Goal: Transaction & Acquisition: Purchase product/service

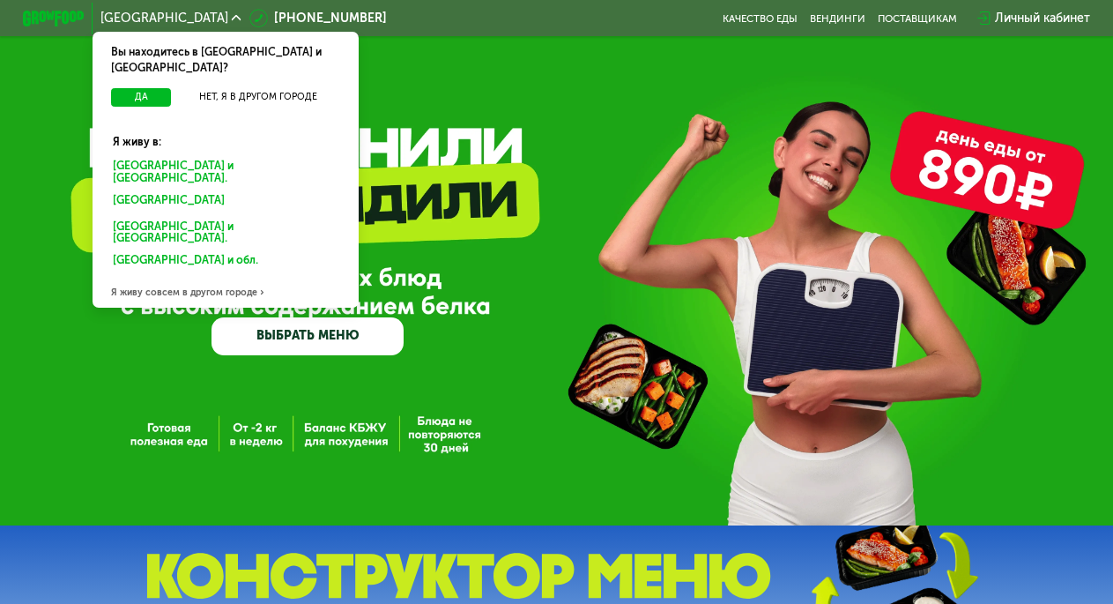
click at [152, 189] on div "Санкт-Петербурге и обл." at bounding box center [222, 201] width 241 height 25
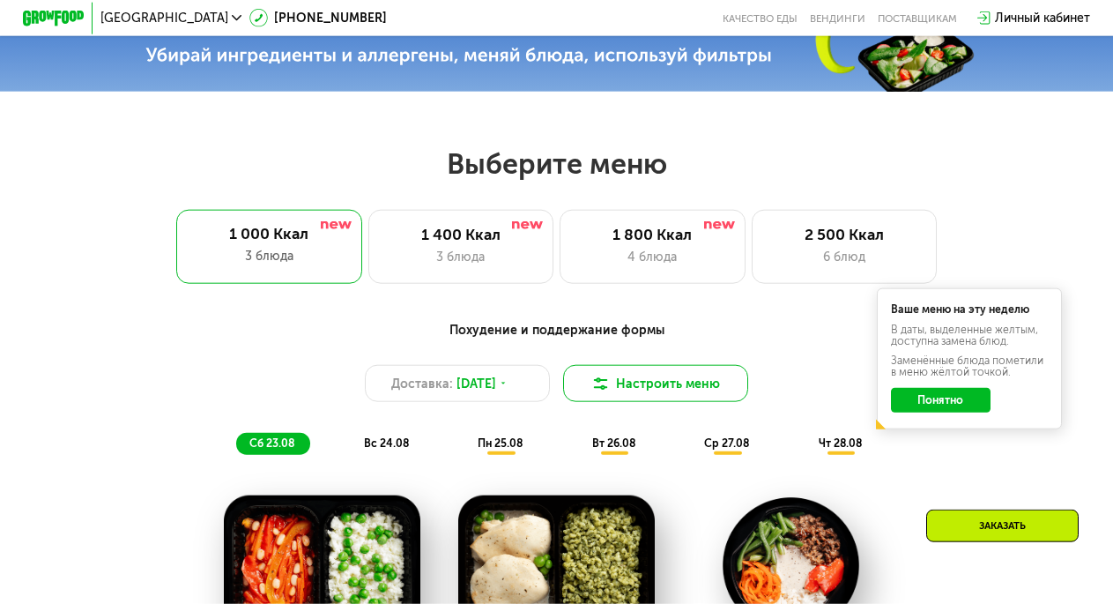
scroll to position [479, 0]
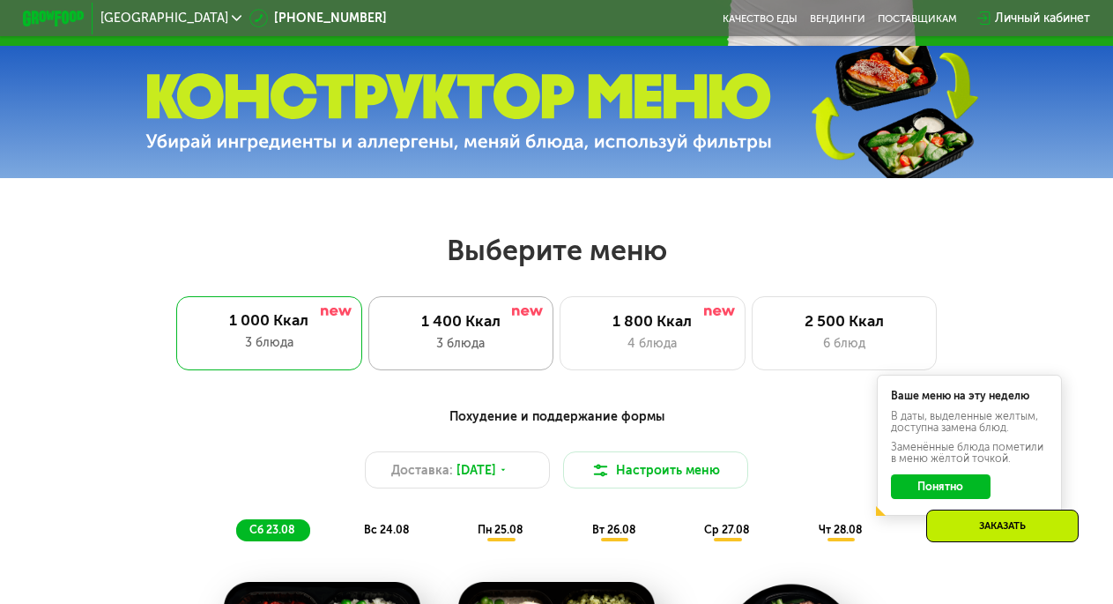
click at [448, 330] on div "1 400 Ккал" at bounding box center [460, 321] width 152 height 19
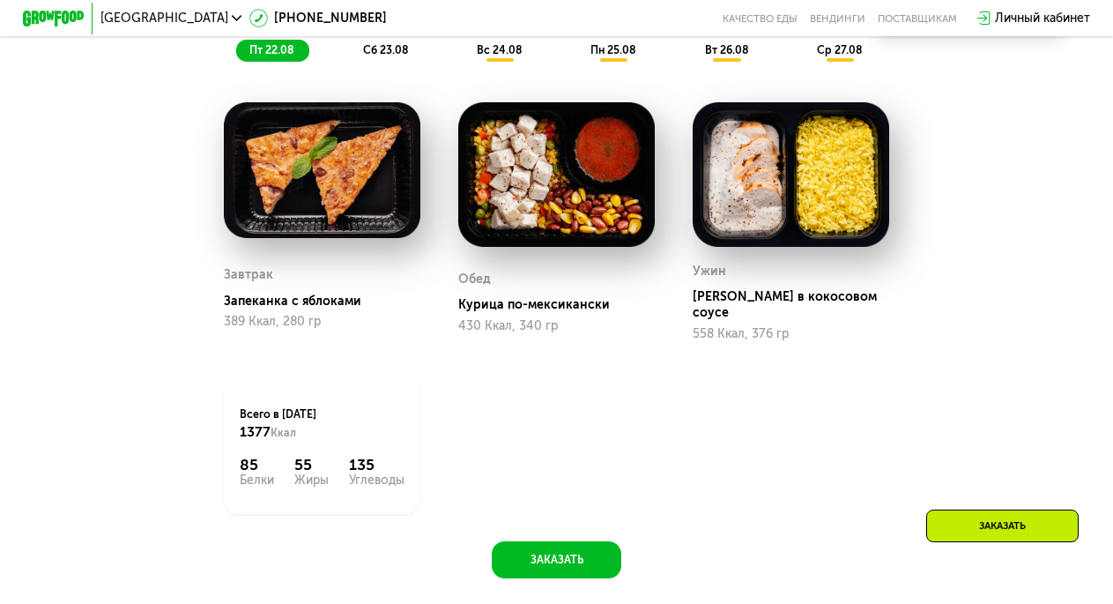
scroll to position [815, 0]
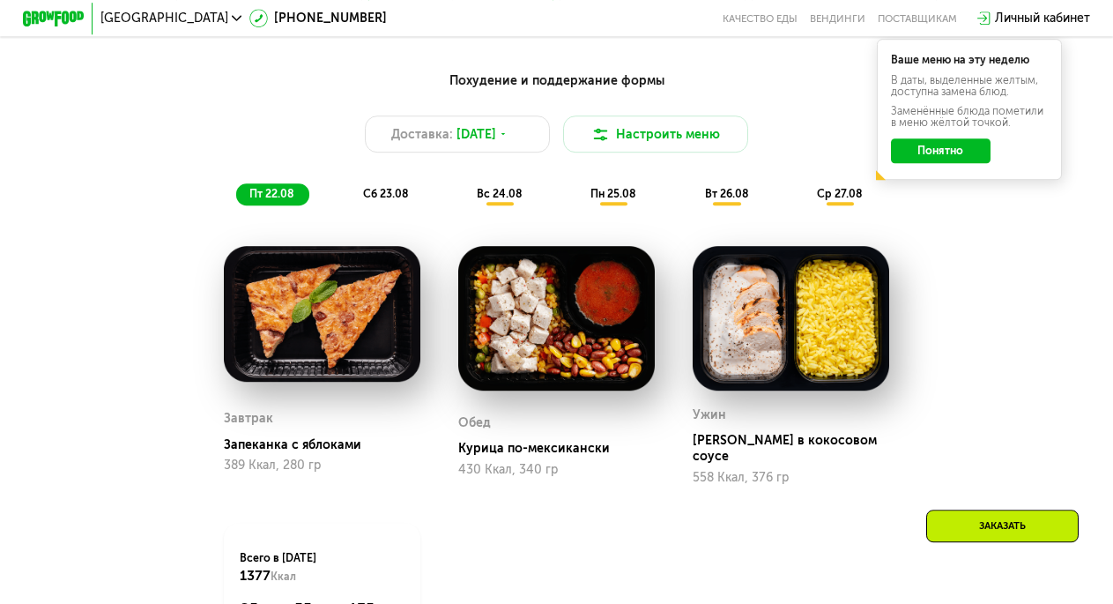
click at [382, 199] on span "сб 23.08" at bounding box center [385, 193] width 45 height 13
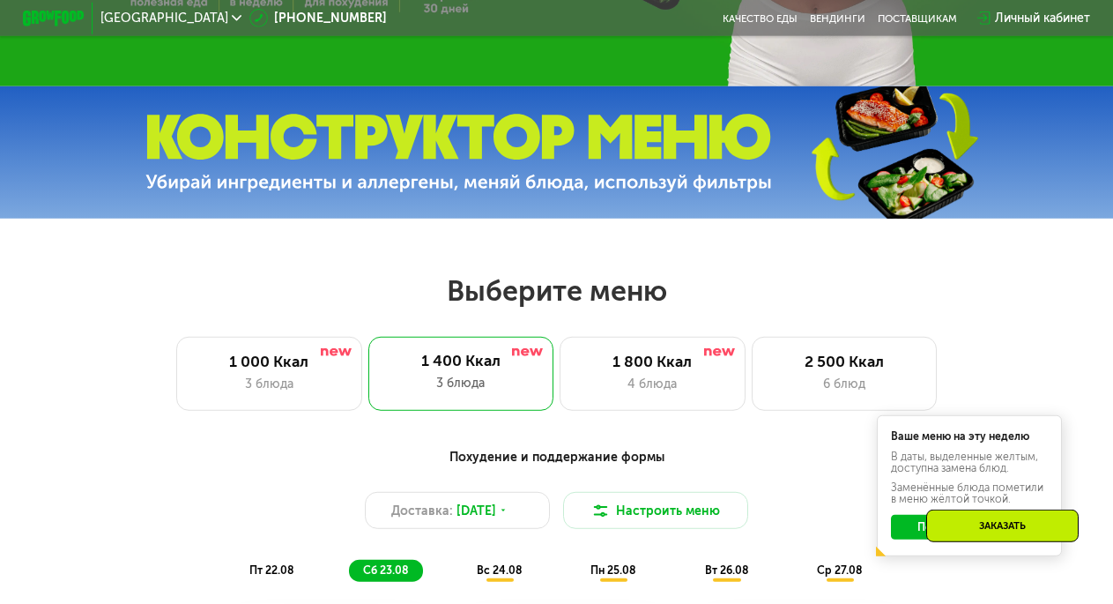
scroll to position [432, 0]
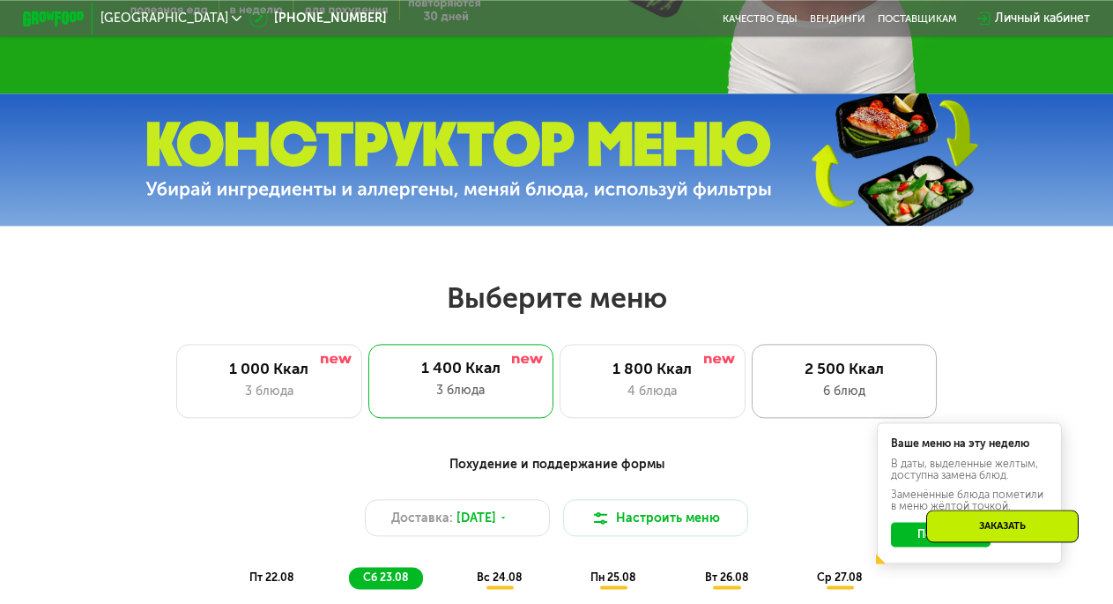
click at [834, 389] on div "2 500 Ккал 6 блюд" at bounding box center [845, 381] width 186 height 74
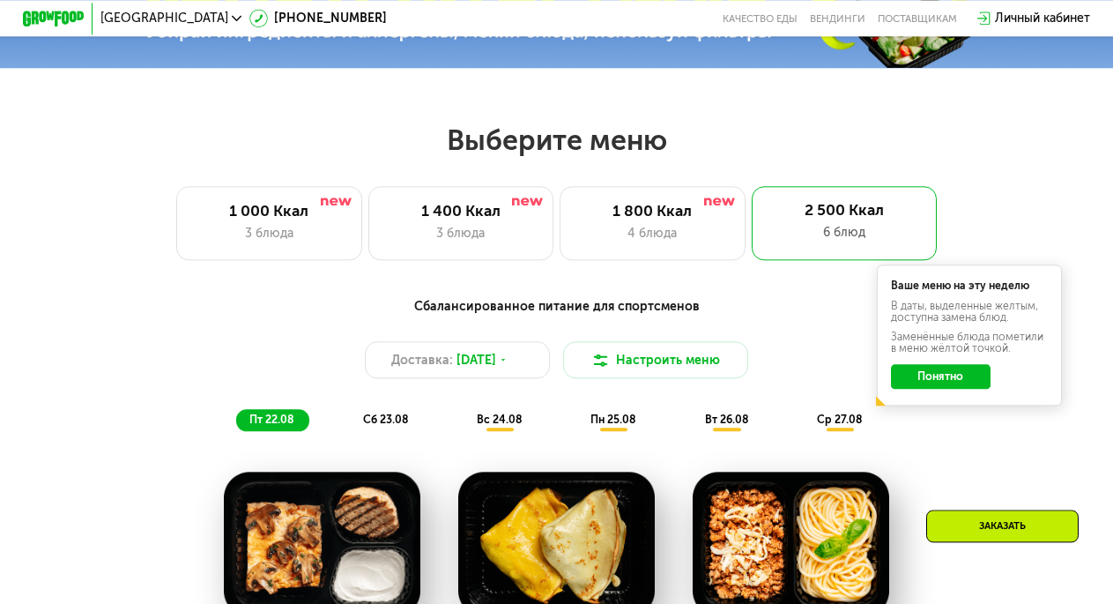
scroll to position [567, 0]
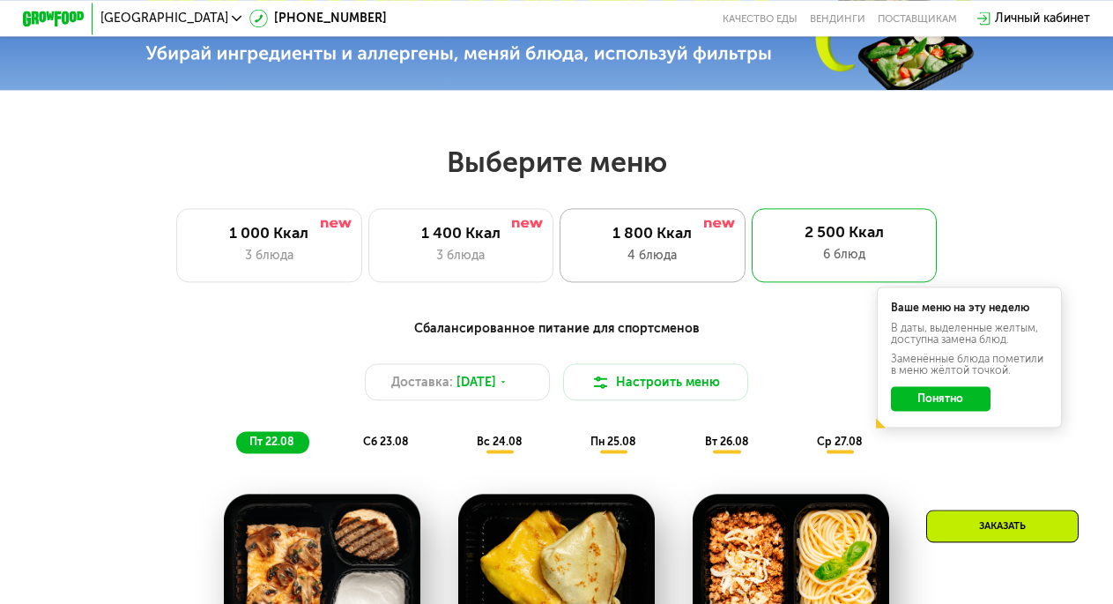
click at [629, 239] on div "1 800 Ккал" at bounding box center [652, 233] width 152 height 19
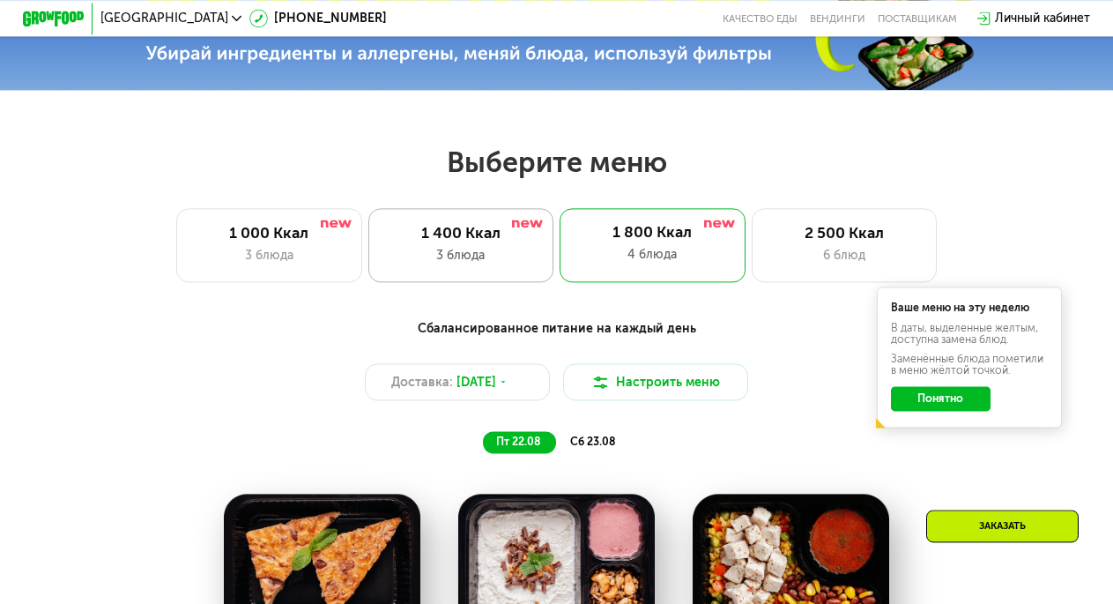
click at [465, 264] on div "3 блюда" at bounding box center [460, 255] width 152 height 19
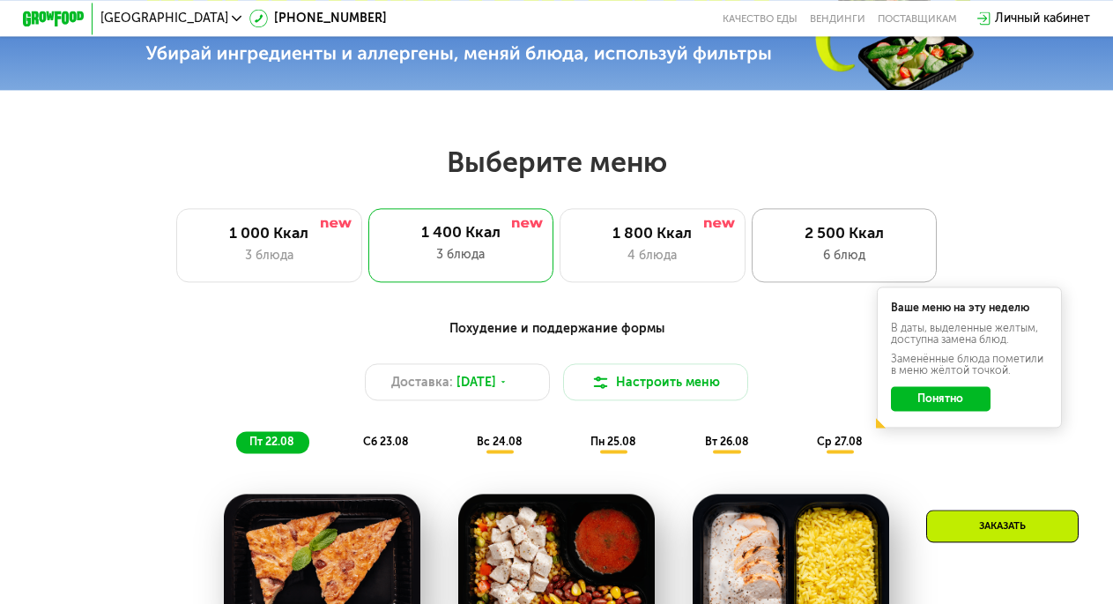
click at [871, 238] on div "2 500 Ккал" at bounding box center [843, 233] width 152 height 19
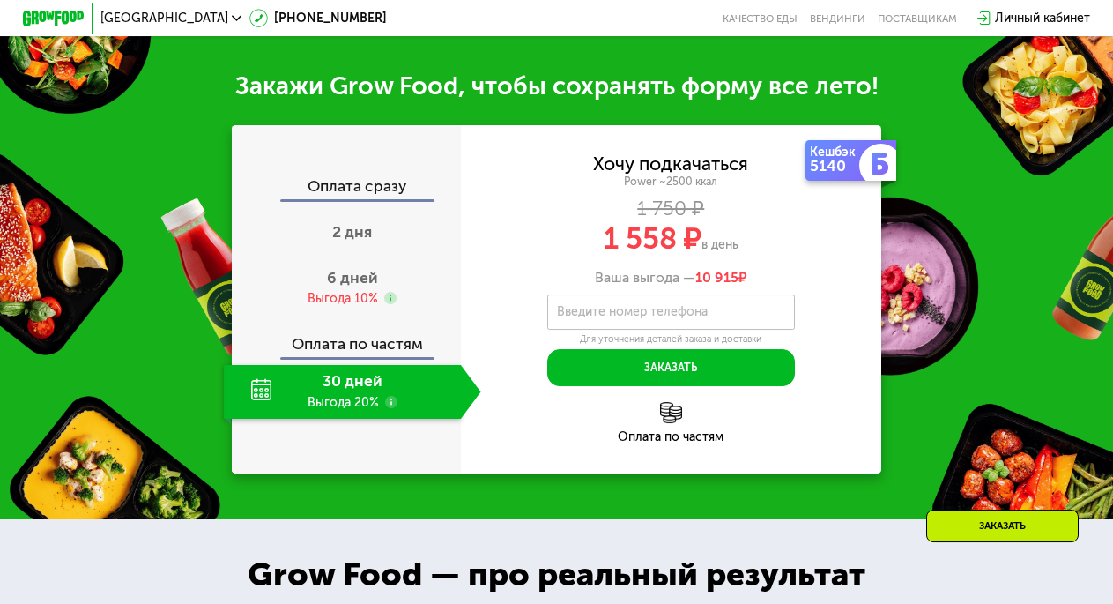
scroll to position [1766, 0]
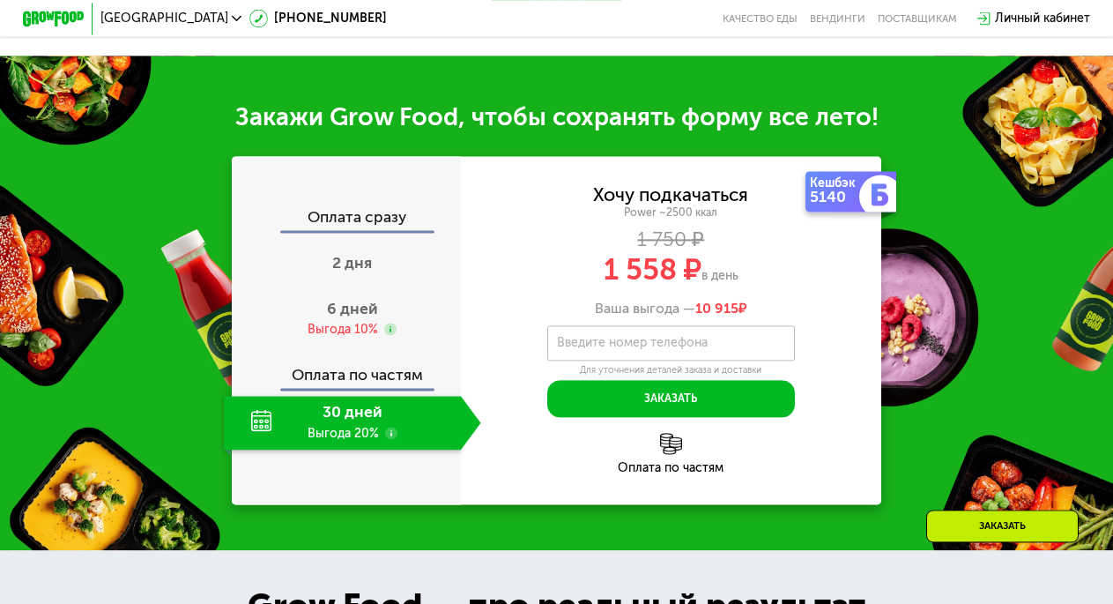
click at [364, 449] on div "30 дней Выгода 20%" at bounding box center [342, 423] width 236 height 54
click at [347, 337] on div "Выгода 10%" at bounding box center [343, 329] width 70 height 17
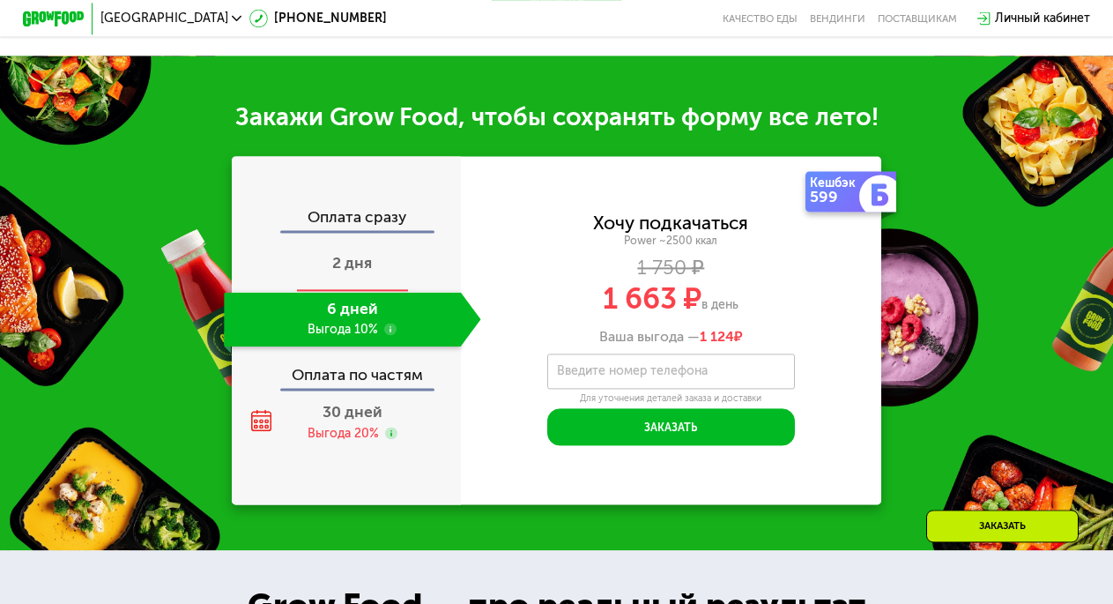
click at [359, 272] on span "2 дня" at bounding box center [352, 263] width 40 height 19
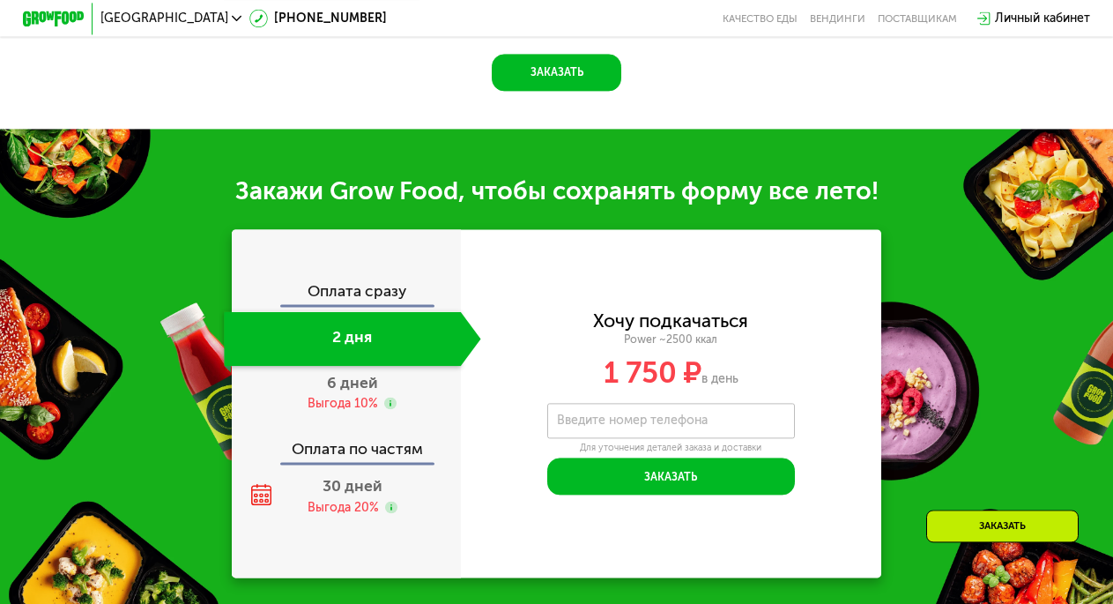
scroll to position [1838, 0]
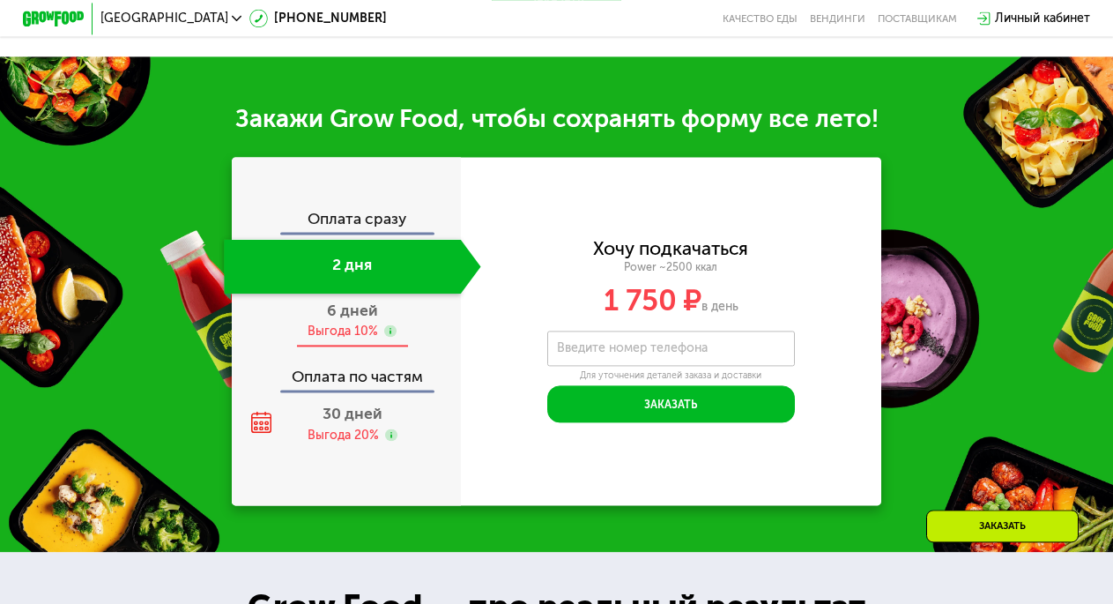
click at [340, 339] on div "Выгода 10%" at bounding box center [343, 330] width 70 height 17
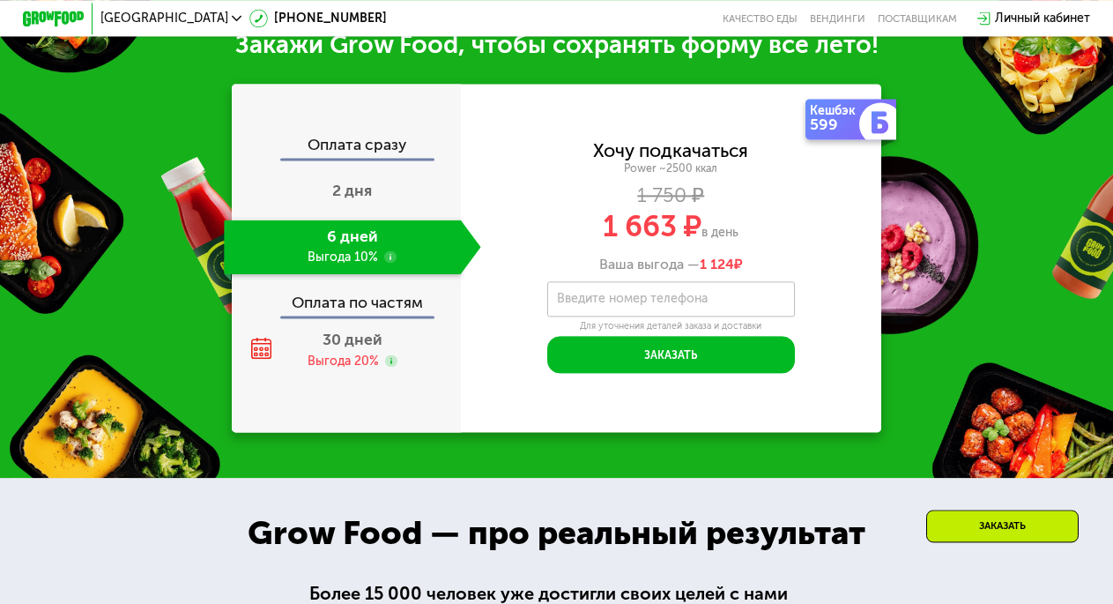
scroll to position [1766, 0]
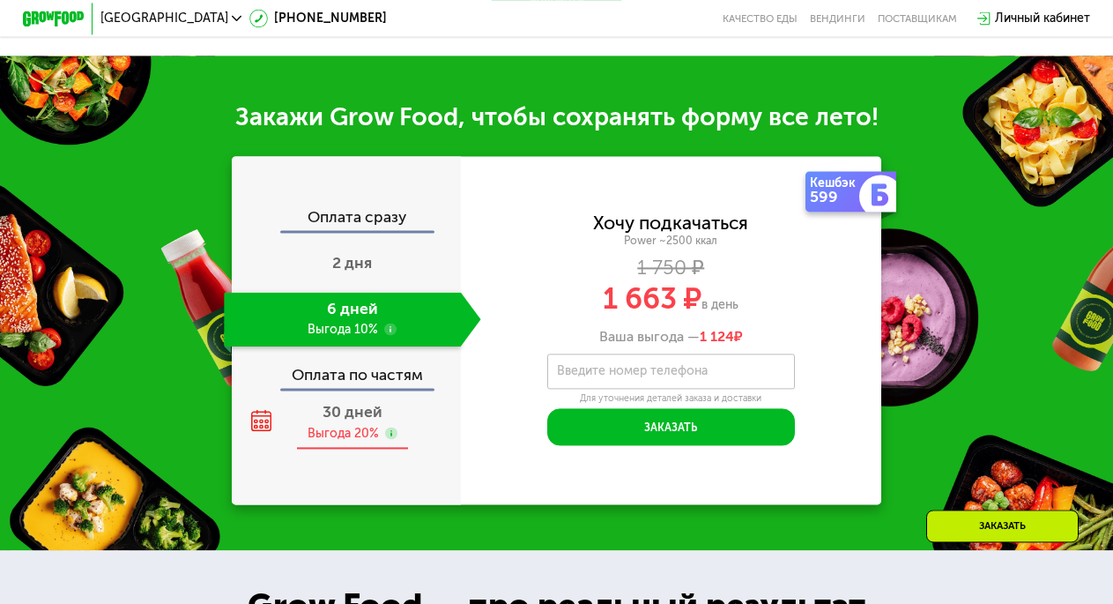
click at [341, 421] on span "30 дней" at bounding box center [352, 412] width 60 height 19
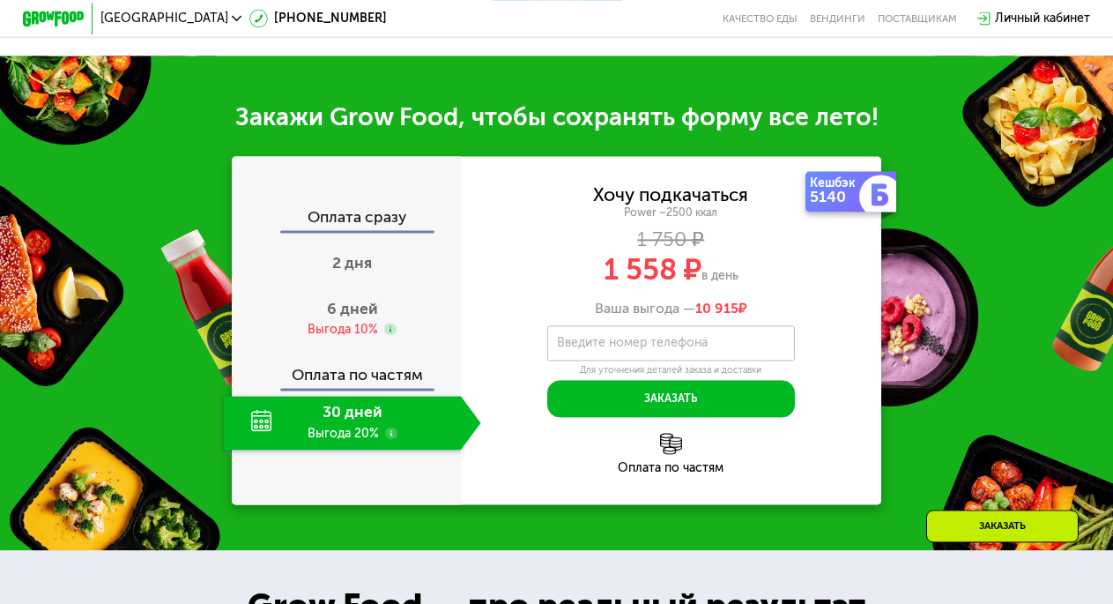
click at [336, 388] on div "Оплата по частям" at bounding box center [346, 369] width 227 height 35
click at [349, 337] on div "Выгода 10%" at bounding box center [343, 329] width 70 height 17
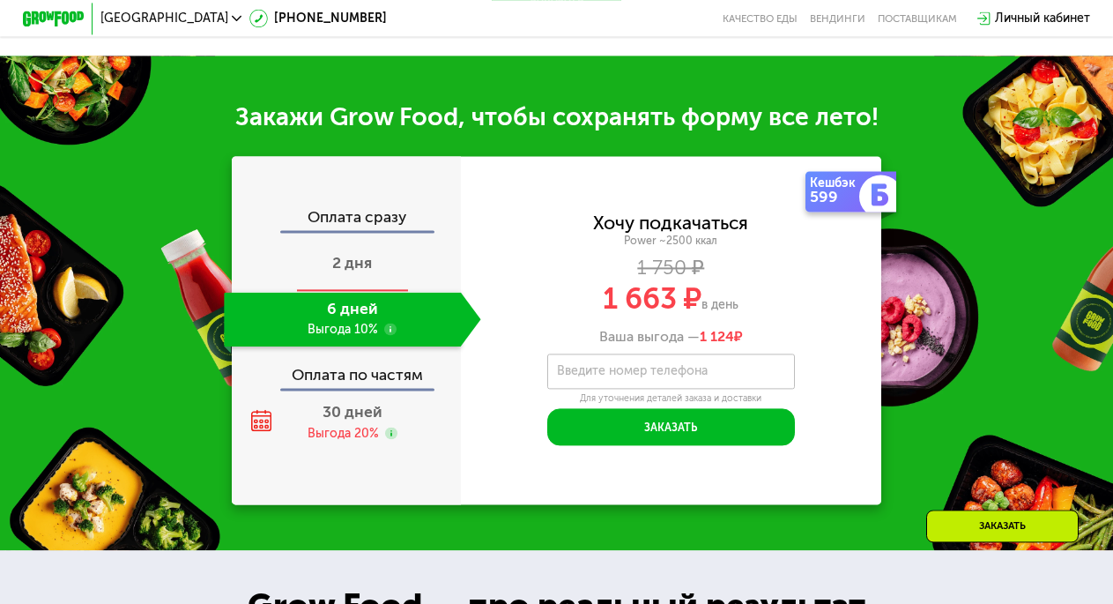
click at [325, 286] on div "2 дня" at bounding box center [352, 265] width 256 height 54
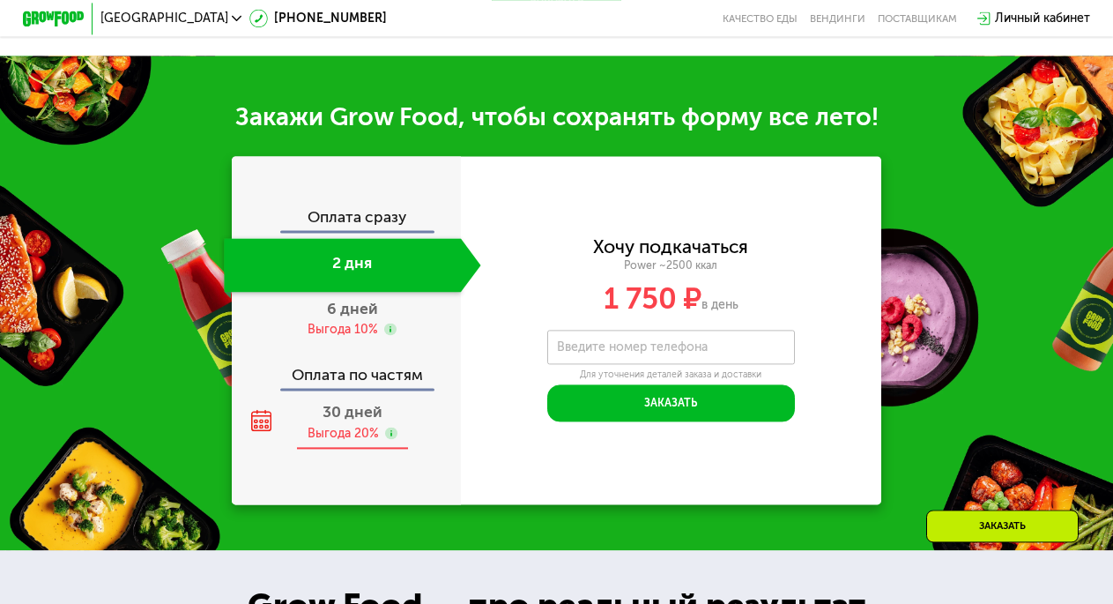
click at [324, 421] on span "30 дней" at bounding box center [352, 412] width 60 height 19
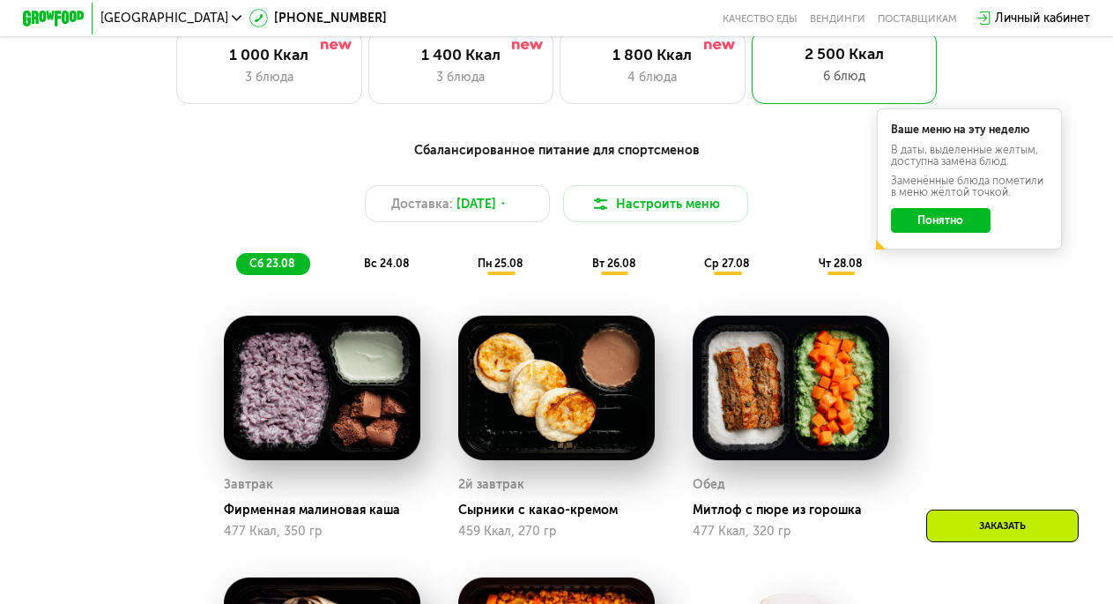
scroll to position [663, 0]
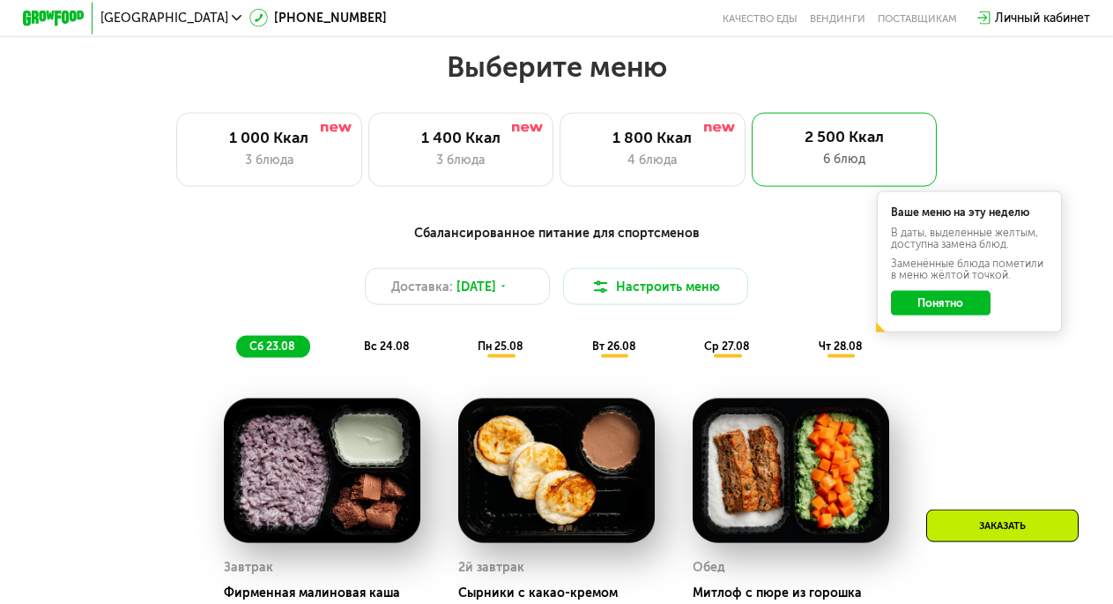
click at [464, 348] on div "вс 24.08" at bounding box center [501, 347] width 74 height 22
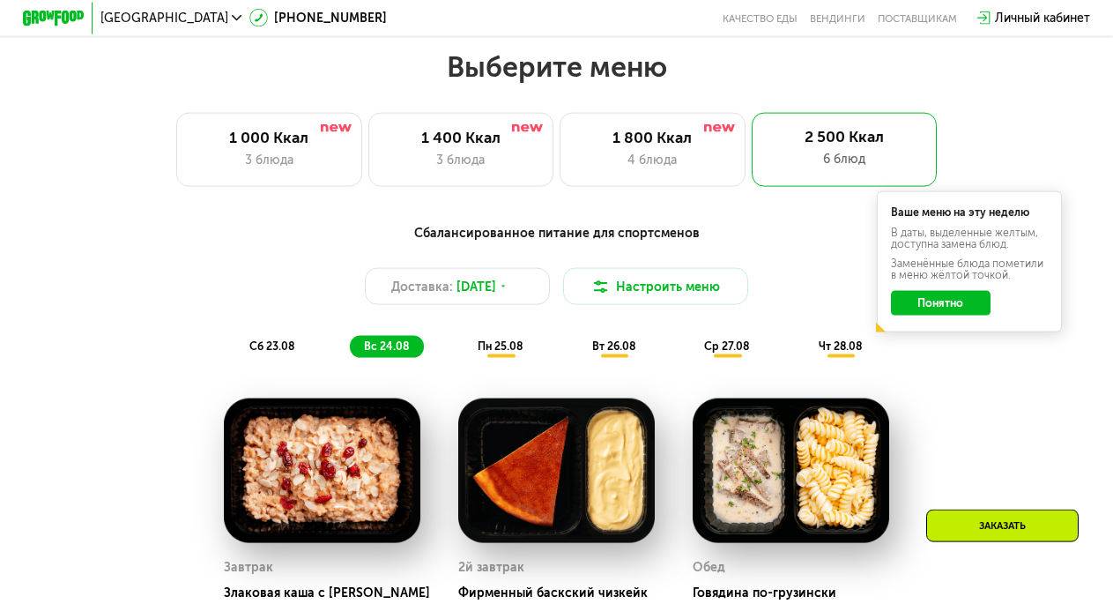
click at [515, 352] on span "пн 25.08" at bounding box center [500, 345] width 45 height 13
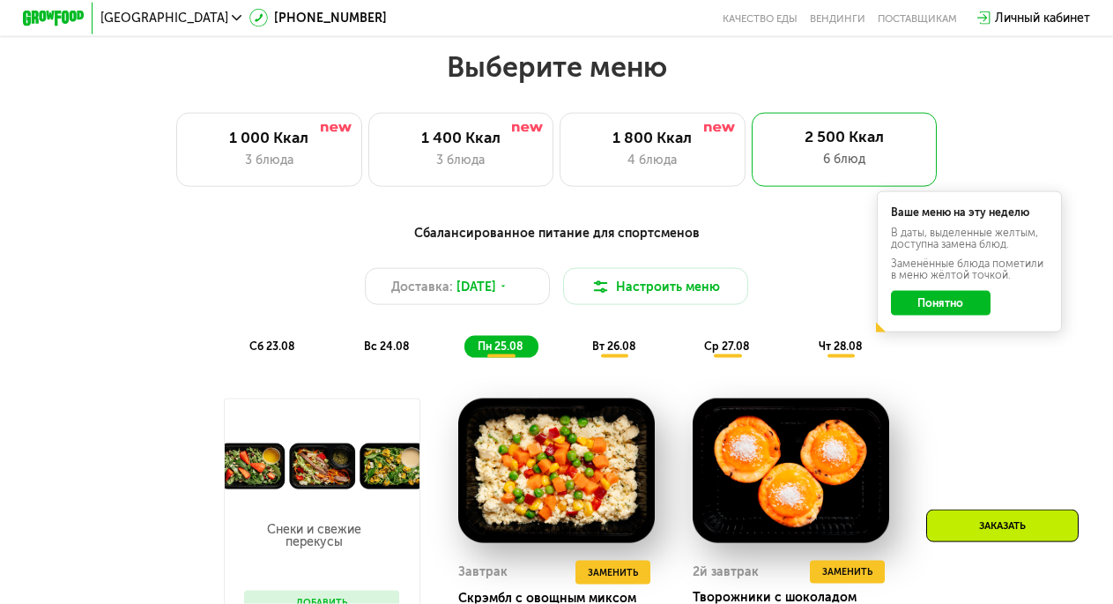
click at [609, 352] on span "вт 26.08" at bounding box center [613, 345] width 43 height 13
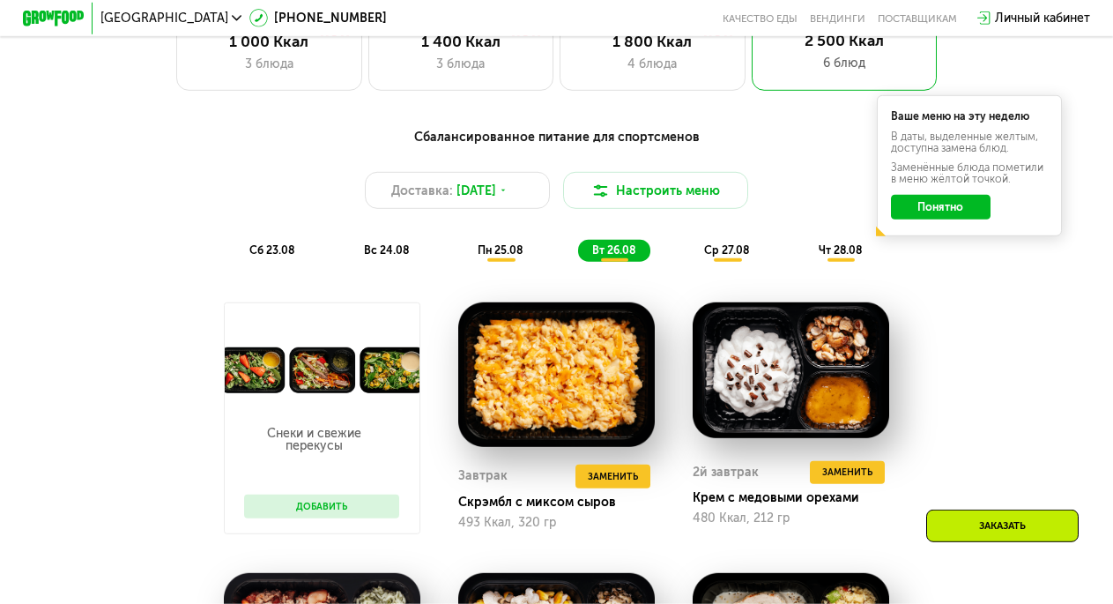
scroll to position [615, 0]
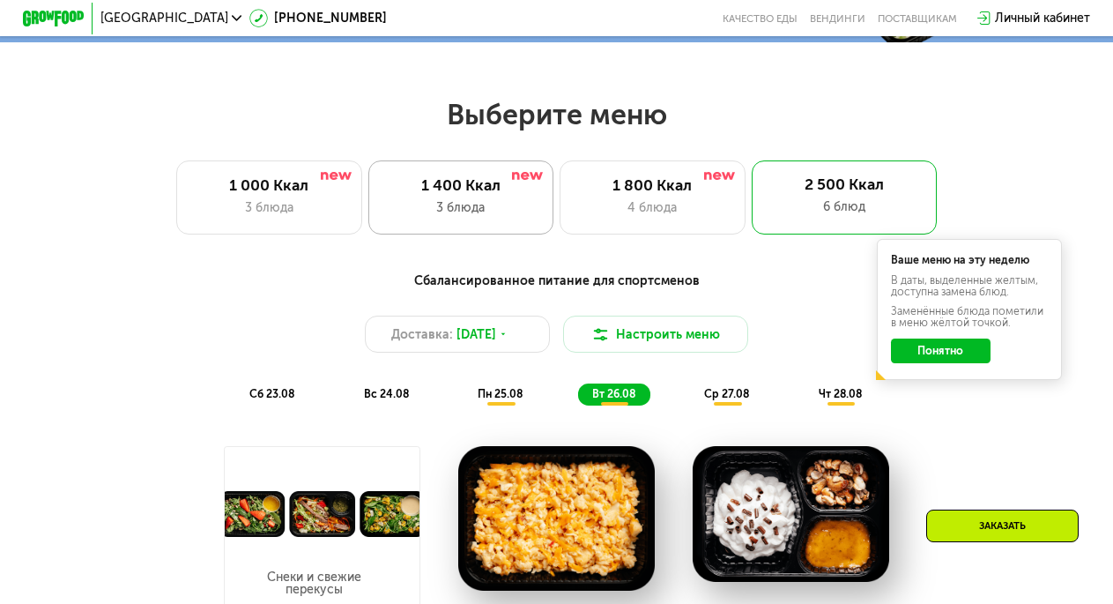
click at [560, 206] on div "1 400 Ккал 3 блюда" at bounding box center [653, 197] width 186 height 74
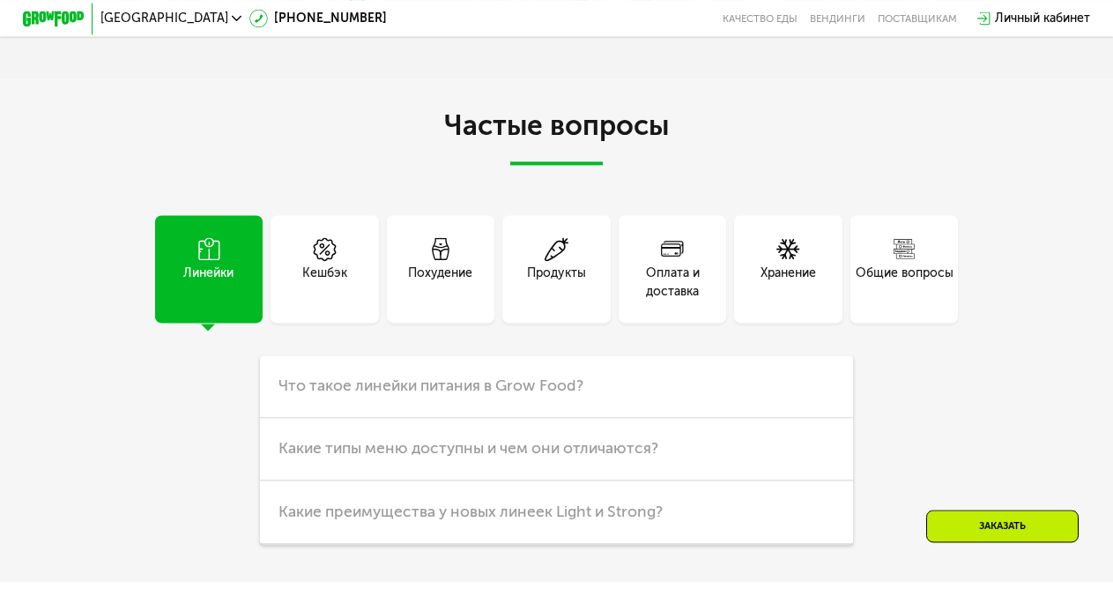
scroll to position [3827, 0]
